Goal: Understand process/instructions: Learn how to perform a task or action

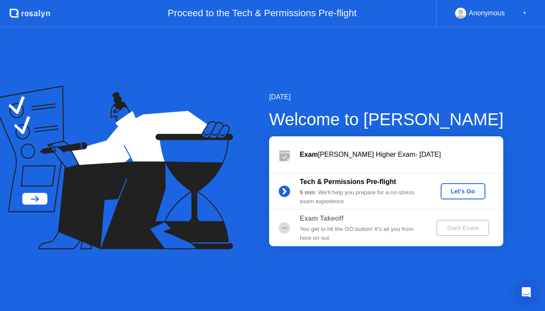
click at [464, 191] on div "Let's Go" at bounding box center [463, 191] width 38 height 7
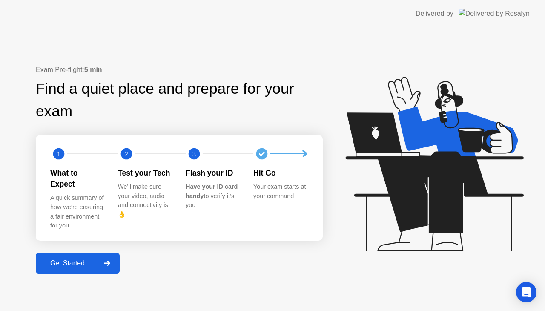
click at [54, 260] on div "Get Started" at bounding box center [67, 263] width 58 height 8
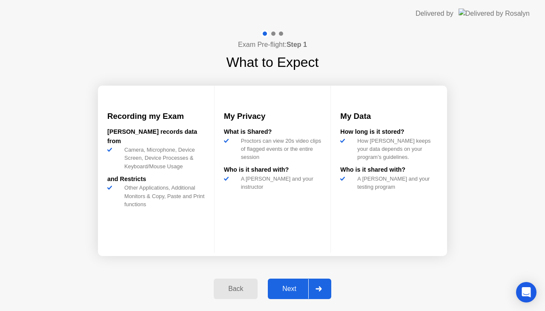
click at [286, 289] on div "Next" at bounding box center [289, 289] width 38 height 8
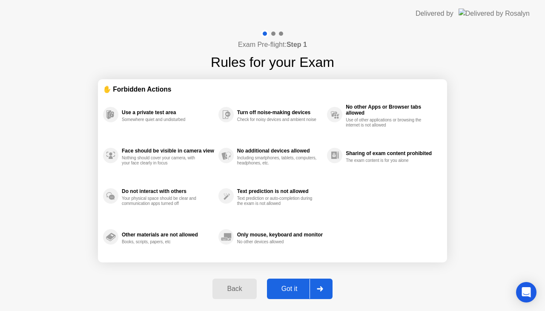
click at [366, 232] on div "Use a private test area Somewhere quiet and undisturbed Face should be visible …" at bounding box center [272, 175] width 339 height 163
click at [301, 291] on div "Got it" at bounding box center [289, 289] width 40 height 8
select select "**********"
select select "*******"
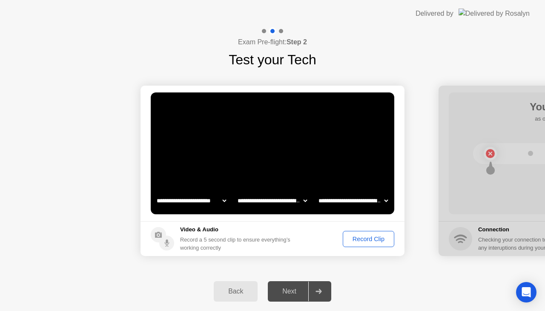
click at [297, 199] on select "**********" at bounding box center [272, 200] width 73 height 17
click at [298, 200] on select "**********" at bounding box center [272, 200] width 73 height 17
click at [354, 273] on div "Back Next" at bounding box center [272, 291] width 545 height 39
click at [357, 240] on div "Record Clip" at bounding box center [369, 238] width 46 height 7
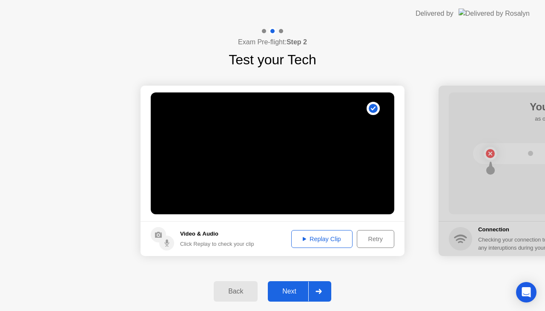
click at [337, 244] on button "Replay Clip" at bounding box center [321, 239] width 61 height 18
click at [312, 231] on button "Replay Clip" at bounding box center [321, 239] width 61 height 18
click at [294, 293] on div "Next" at bounding box center [289, 291] width 38 height 8
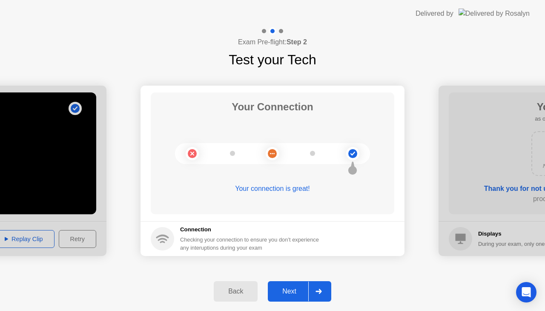
click at [304, 285] on button "Next" at bounding box center [299, 291] width 63 height 20
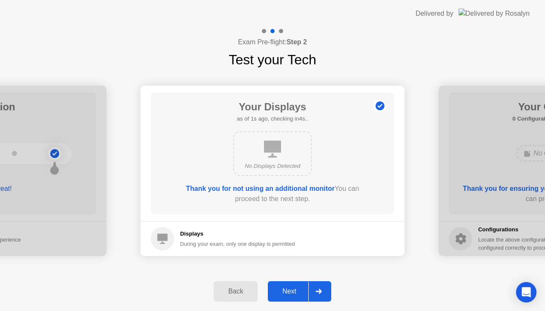
click at [269, 161] on div "No Displays Detected" at bounding box center [272, 153] width 78 height 45
click at [315, 299] on div at bounding box center [318, 291] width 20 height 20
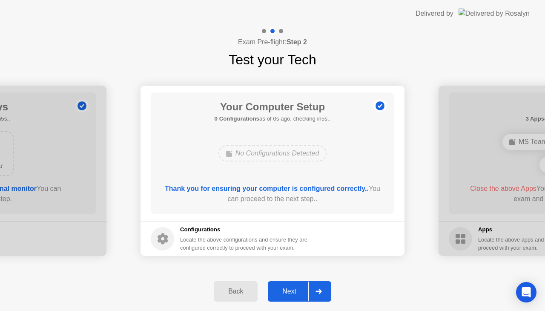
click at [309, 289] on div at bounding box center [318, 291] width 20 height 20
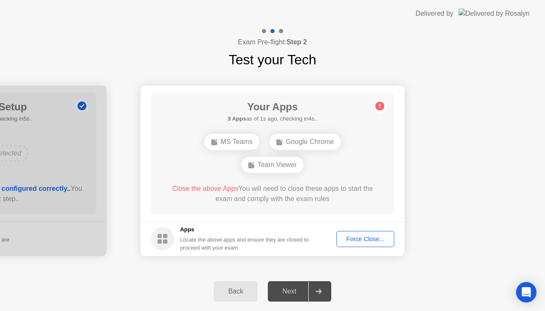
click at [204, 186] on span "Close the above Apps" at bounding box center [205, 188] width 66 height 7
click at [352, 239] on div "Force Close..." at bounding box center [365, 238] width 52 height 7
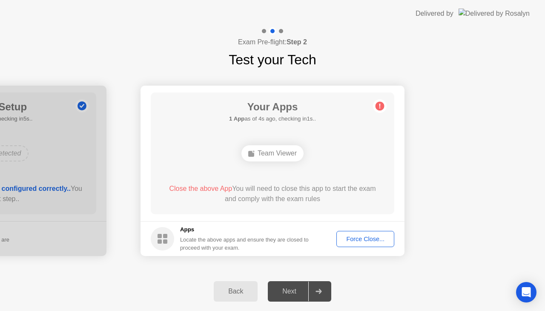
click at [380, 105] on circle at bounding box center [379, 106] width 9 height 9
drag, startPoint x: 270, startPoint y: 153, endPoint x: 321, endPoint y: 192, distance: 64.0
click at [273, 157] on div "Team Viewer" at bounding box center [272, 153] width 62 height 16
click at [349, 237] on div "Force Close..." at bounding box center [365, 238] width 52 height 7
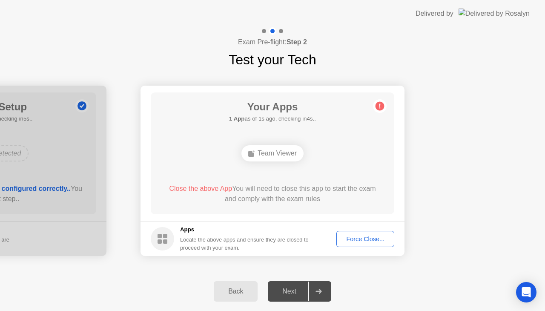
click at [366, 240] on div "Force Close..." at bounding box center [365, 238] width 52 height 7
